Goal: Transaction & Acquisition: Purchase product/service

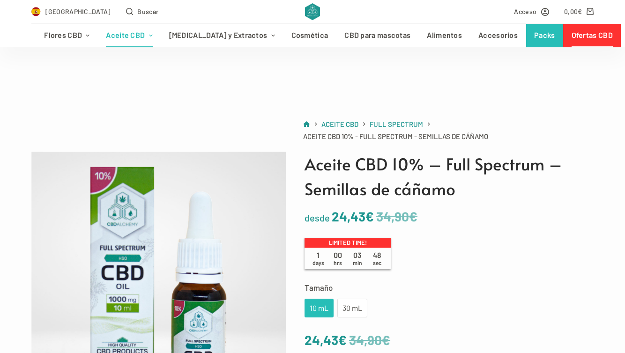
scroll to position [132, 0]
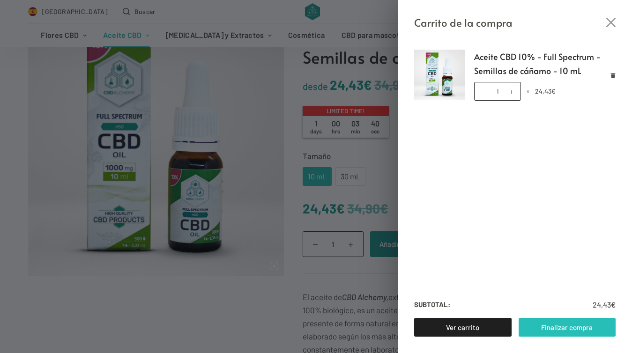
click at [554, 326] on link "Finalizar compra" at bounding box center [567, 327] width 97 height 19
click at [612, 24] on icon "Cerrar el cajón del carrito" at bounding box center [610, 22] width 9 height 9
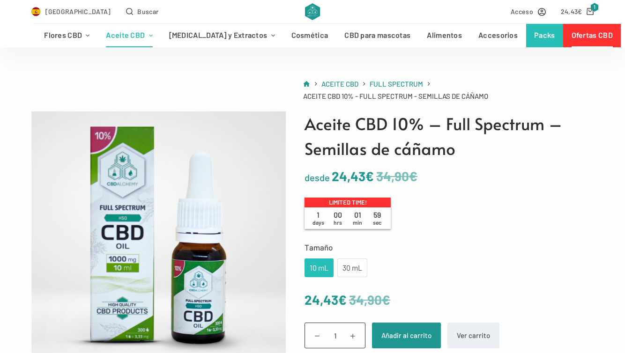
scroll to position [0, 0]
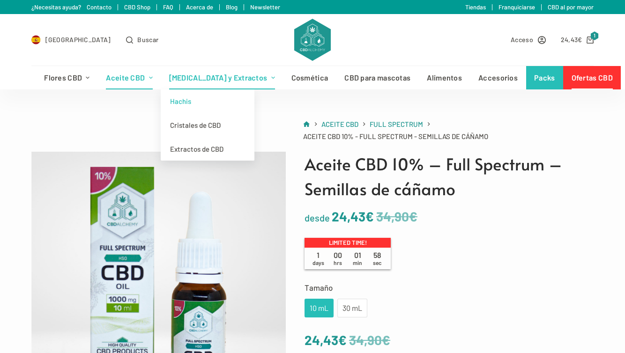
click at [187, 102] on link "Hachis" at bounding box center [208, 101] width 94 height 24
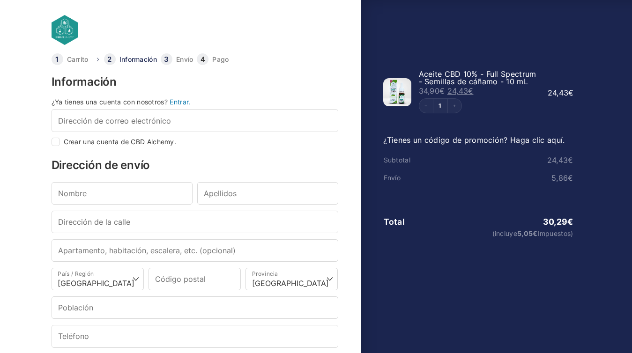
select select "B"
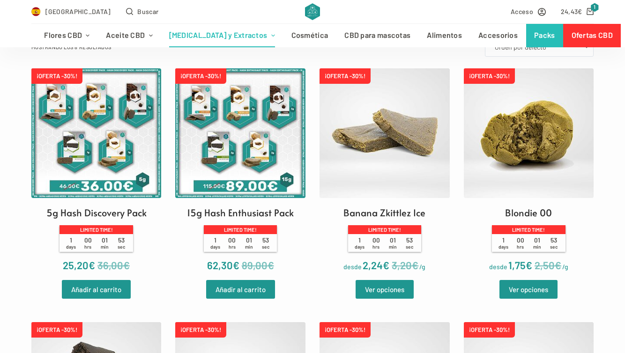
scroll to position [248, 0]
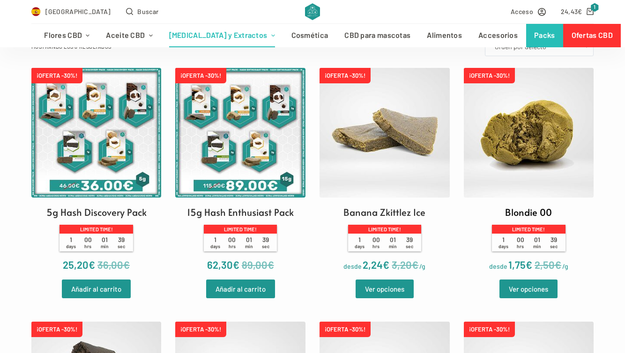
click at [540, 160] on img at bounding box center [529, 133] width 130 height 130
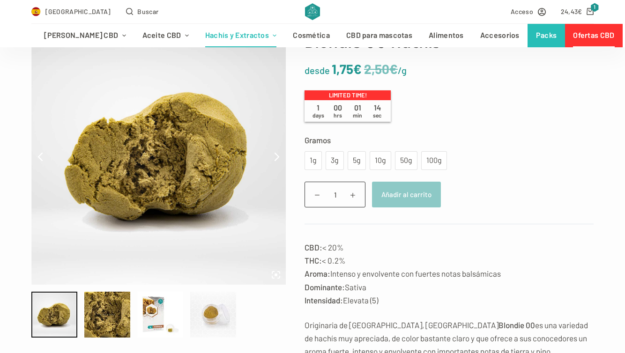
scroll to position [85, 0]
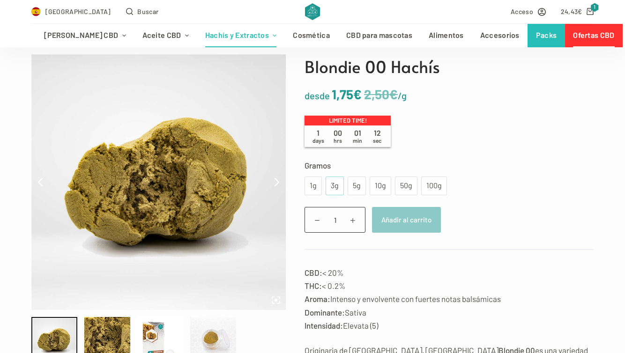
click at [334, 185] on div "3g" at bounding box center [334, 186] width 7 height 12
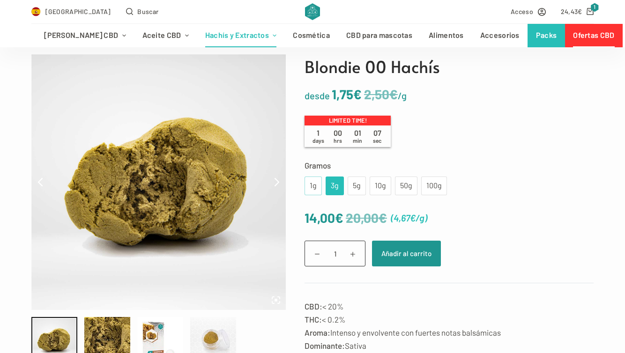
click at [311, 185] on div "1g" at bounding box center [313, 186] width 6 height 12
click at [335, 185] on div "3g" at bounding box center [334, 186] width 7 height 12
click at [375, 187] on div "10g" at bounding box center [380, 186] width 10 height 12
click at [314, 183] on div "1g" at bounding box center [312, 186] width 17 height 19
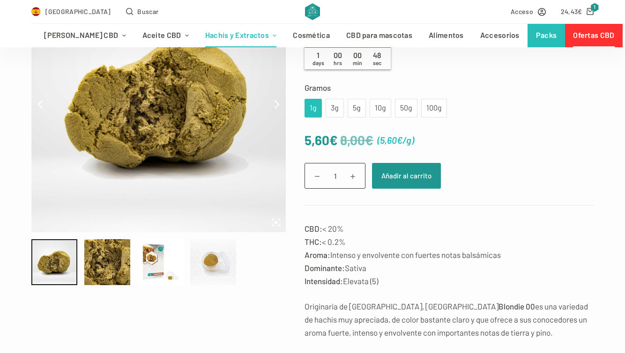
scroll to position [167, 0]
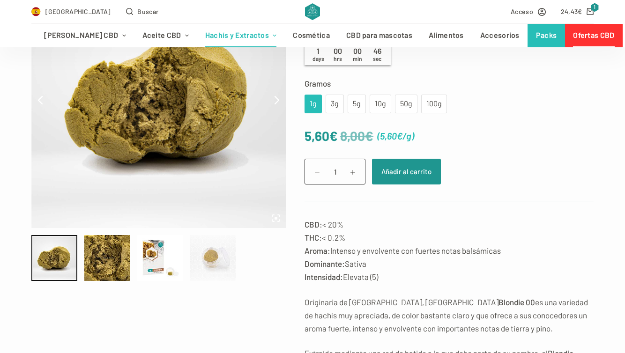
click at [219, 257] on div at bounding box center [213, 258] width 46 height 46
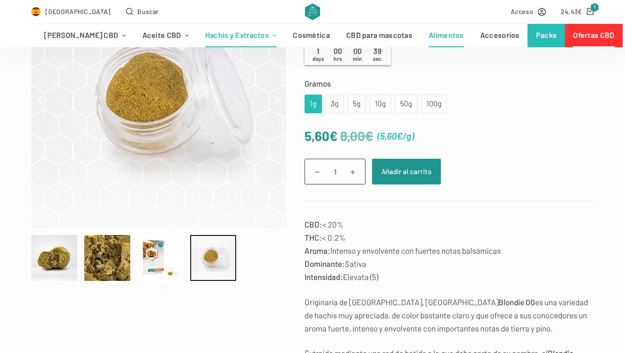
click at [421, 37] on link "Alimentos" at bounding box center [447, 35] width 52 height 23
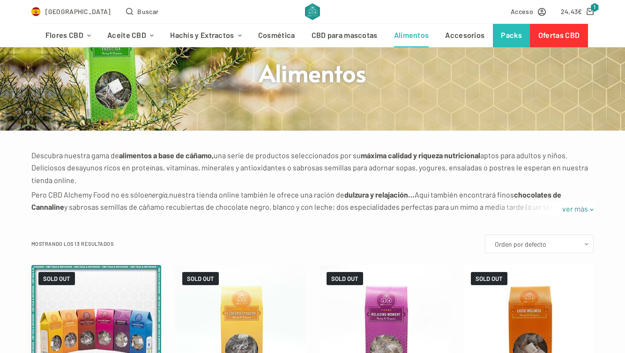
scroll to position [192, 0]
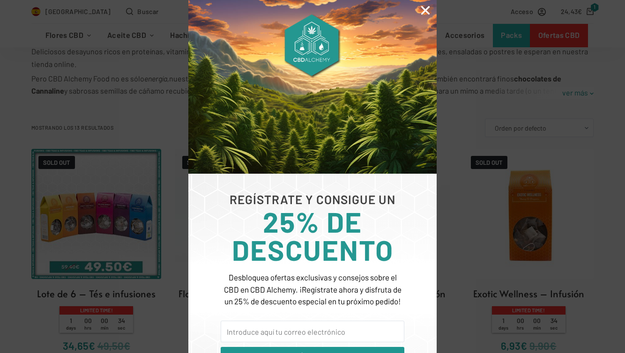
click at [428, 10] on icon "Close" at bounding box center [425, 10] width 12 height 12
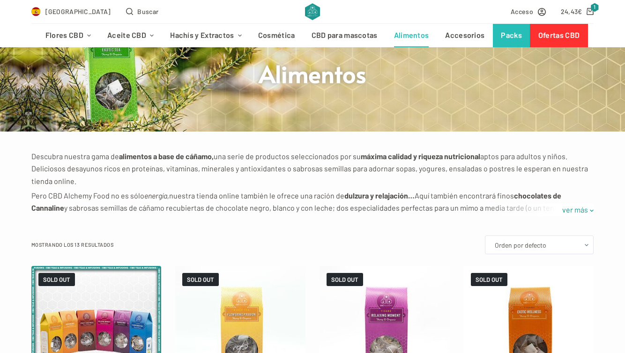
scroll to position [0, 0]
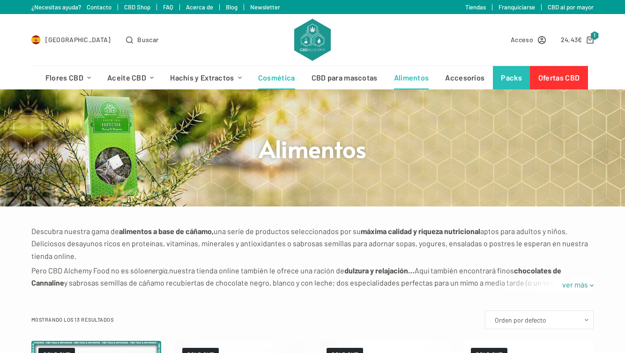
click at [282, 82] on link "Cosmética" at bounding box center [276, 77] width 53 height 23
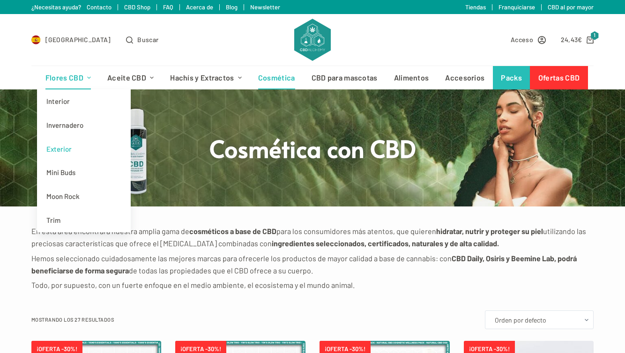
click at [63, 150] on link "Exterior" at bounding box center [84, 149] width 94 height 24
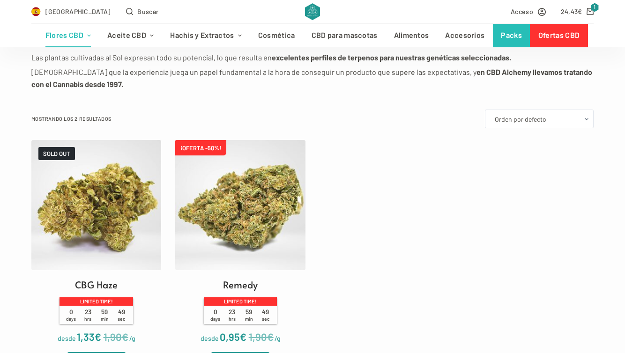
scroll to position [279, 0]
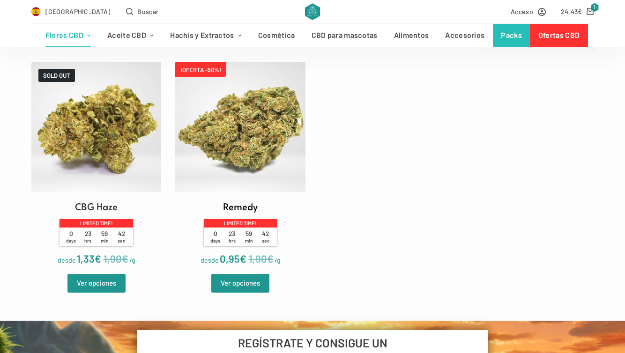
click at [248, 128] on img at bounding box center [240, 127] width 130 height 130
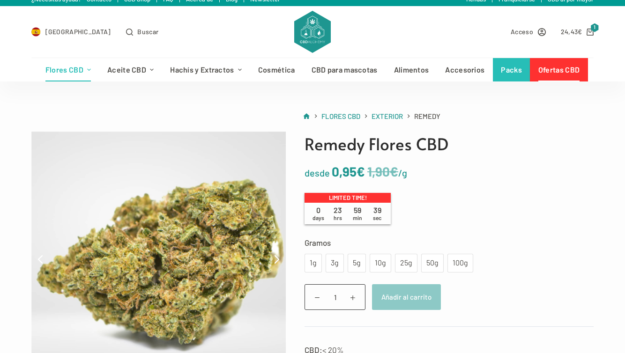
scroll to position [12, 0]
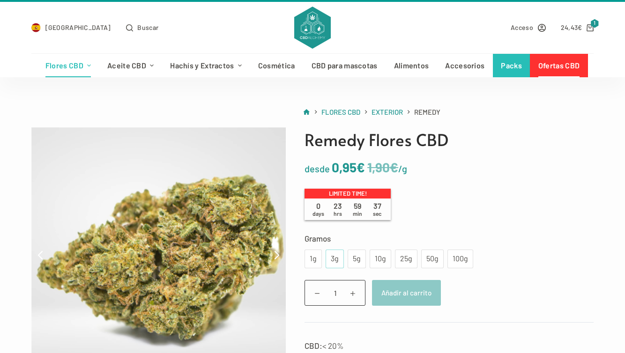
click at [331, 262] on div "3g" at bounding box center [334, 259] width 7 height 12
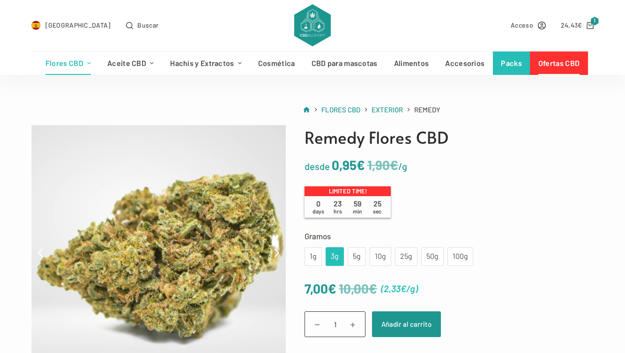
scroll to position [0, 0]
